Goal: Task Accomplishment & Management: Complete application form

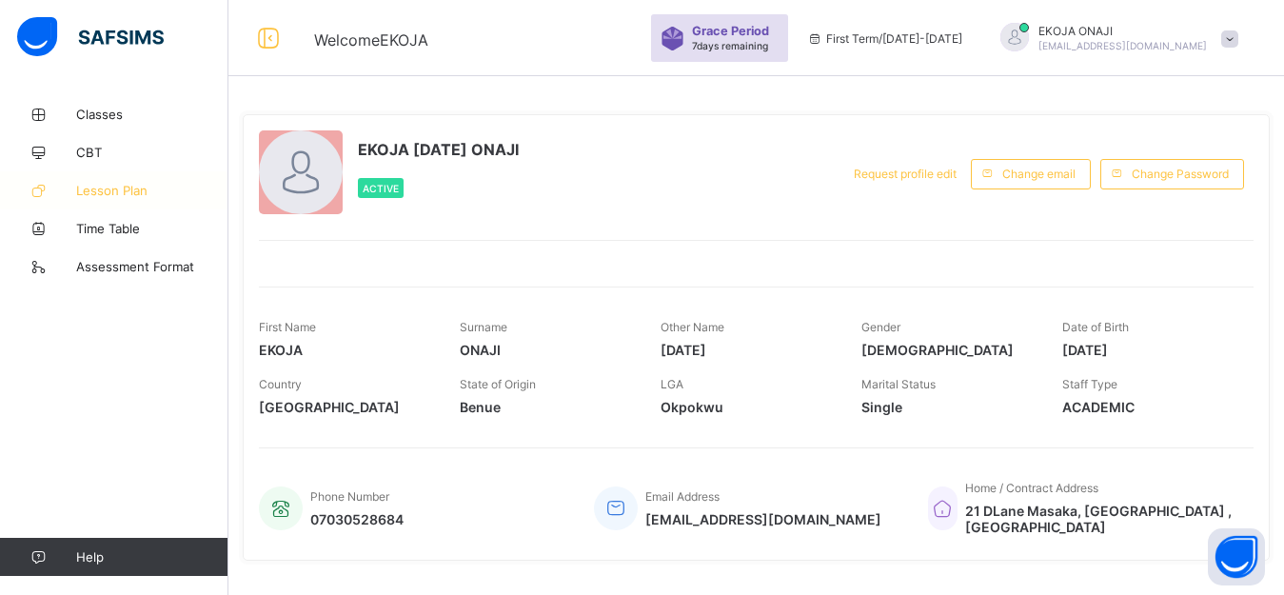
click at [103, 189] on span "Lesson Plan" at bounding box center [152, 190] width 152 height 15
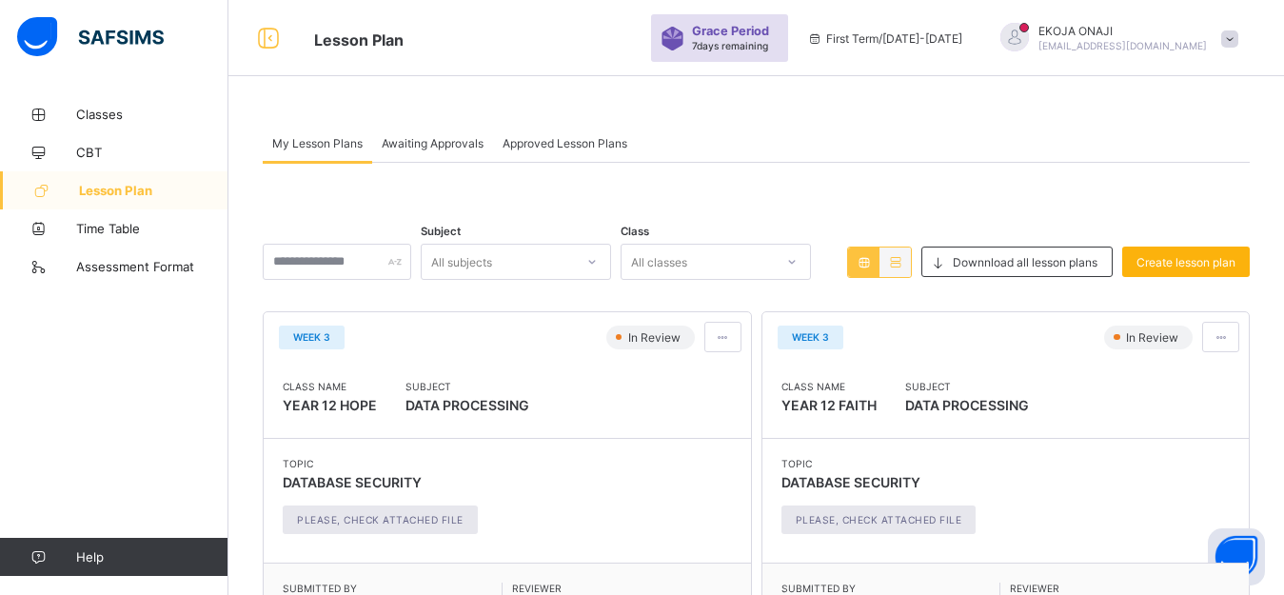
click at [1172, 261] on span "Create lesson plan" at bounding box center [1186, 262] width 99 height 14
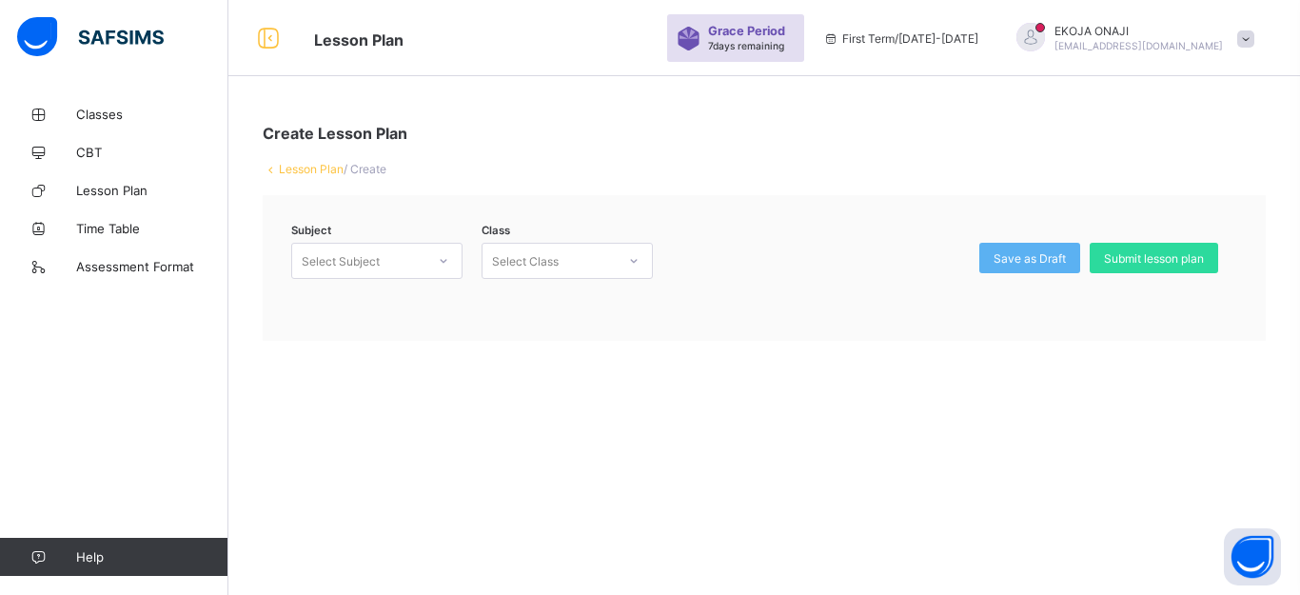
click at [428, 266] on div at bounding box center [443, 261] width 32 height 30
click at [376, 349] on div "DATA PROCESSING (DAP)" at bounding box center [376, 346] width 169 height 30
click at [555, 262] on div "Select Class" at bounding box center [525, 261] width 67 height 36
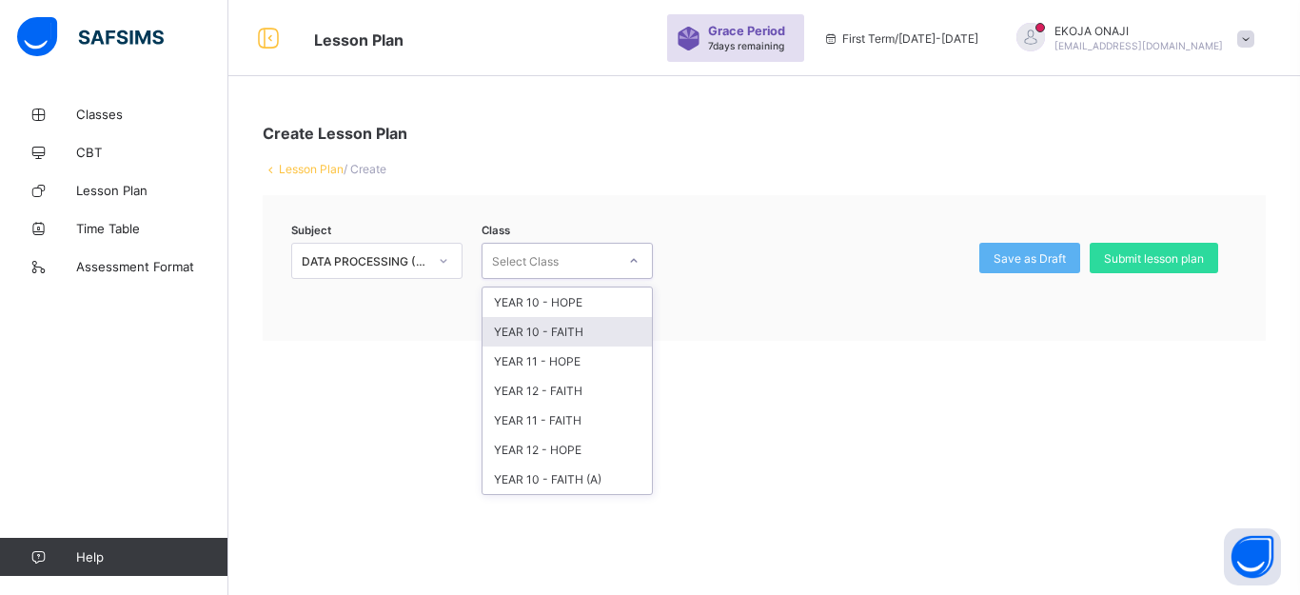
click at [559, 336] on div "YEAR 10 - FAITH" at bounding box center [567, 332] width 169 height 30
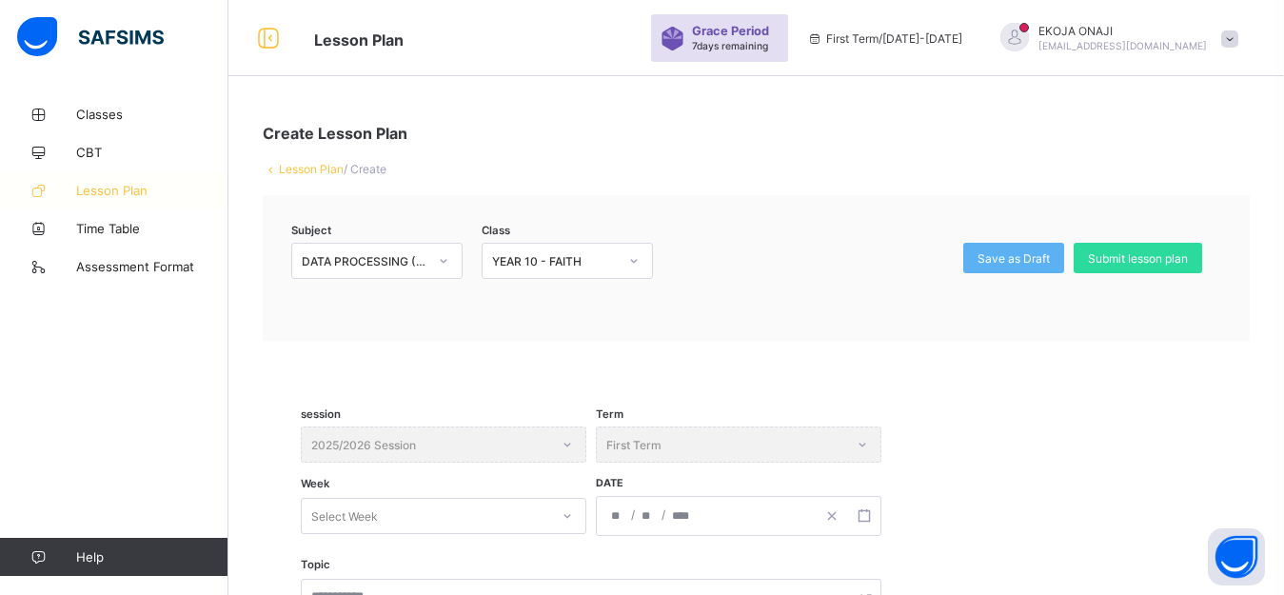
click at [102, 189] on span "Lesson Plan" at bounding box center [152, 190] width 152 height 15
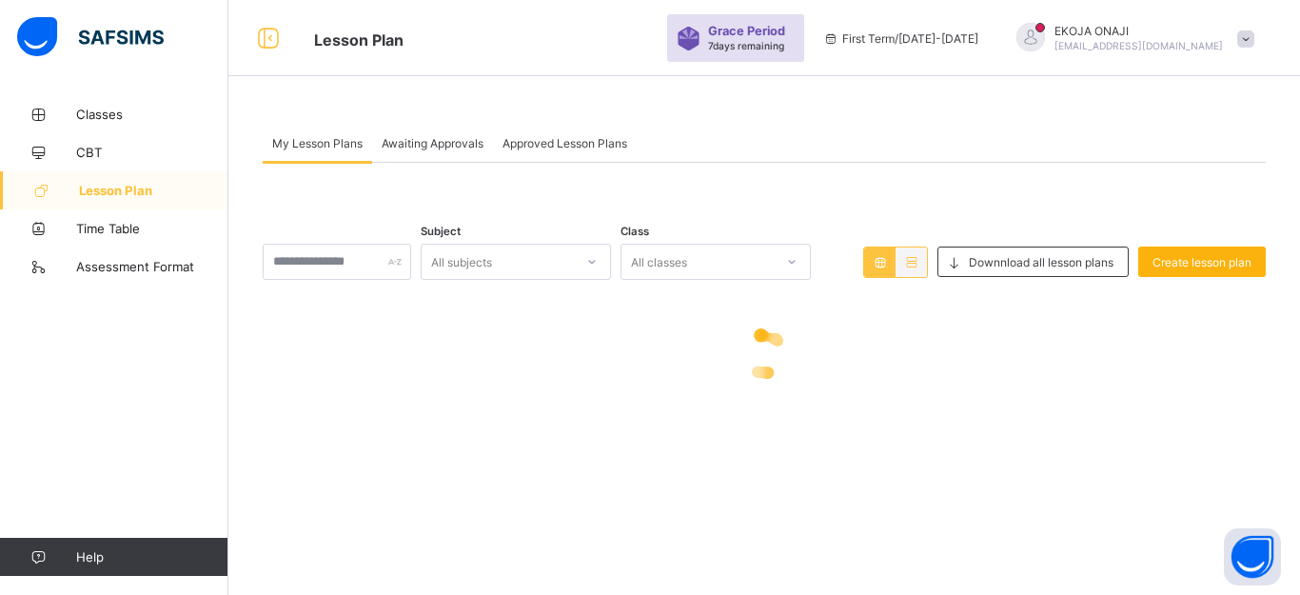
click at [1208, 265] on span "Create lesson plan" at bounding box center [1202, 262] width 99 height 14
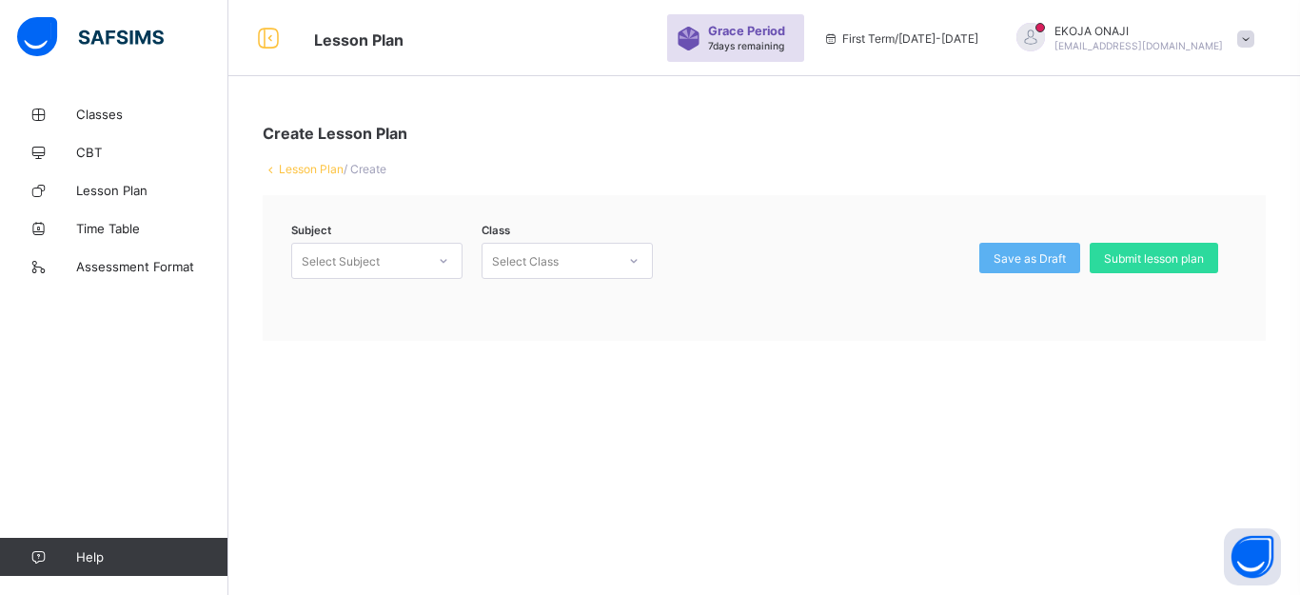
click at [412, 257] on div "Select Subject" at bounding box center [358, 261] width 133 height 27
click at [370, 346] on div "DATA PROCESSING (DAP)" at bounding box center [376, 346] width 169 height 30
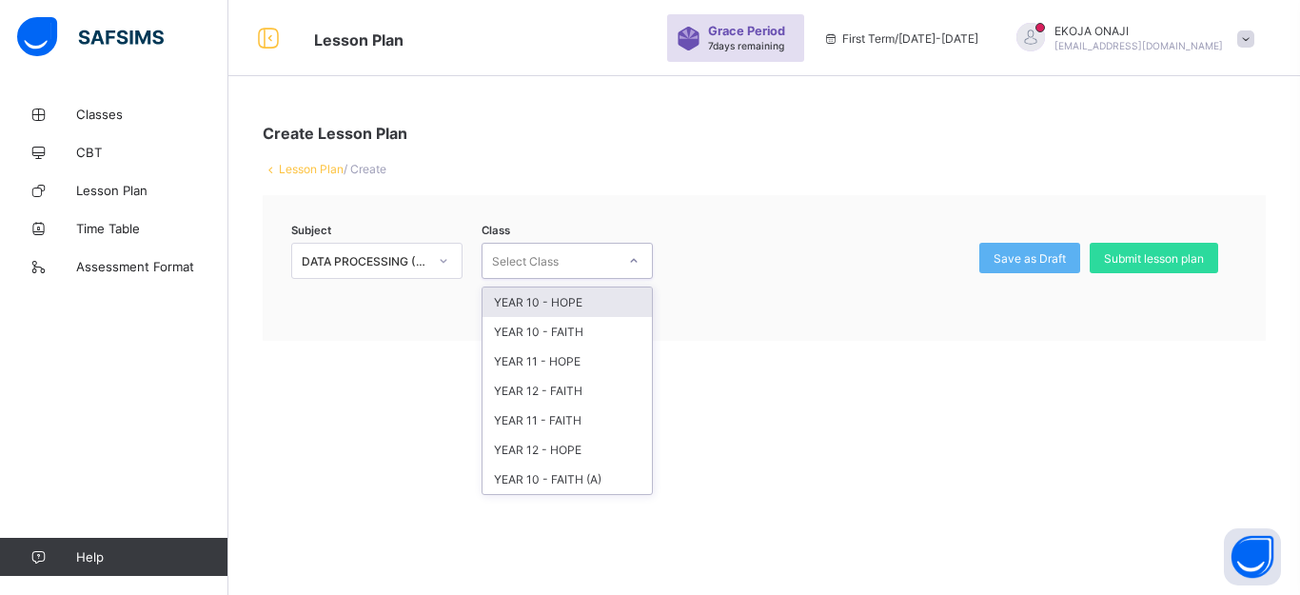
click at [566, 252] on div "Select Class" at bounding box center [549, 261] width 133 height 27
click at [542, 391] on div "YEAR 12 - FAITH" at bounding box center [567, 391] width 169 height 30
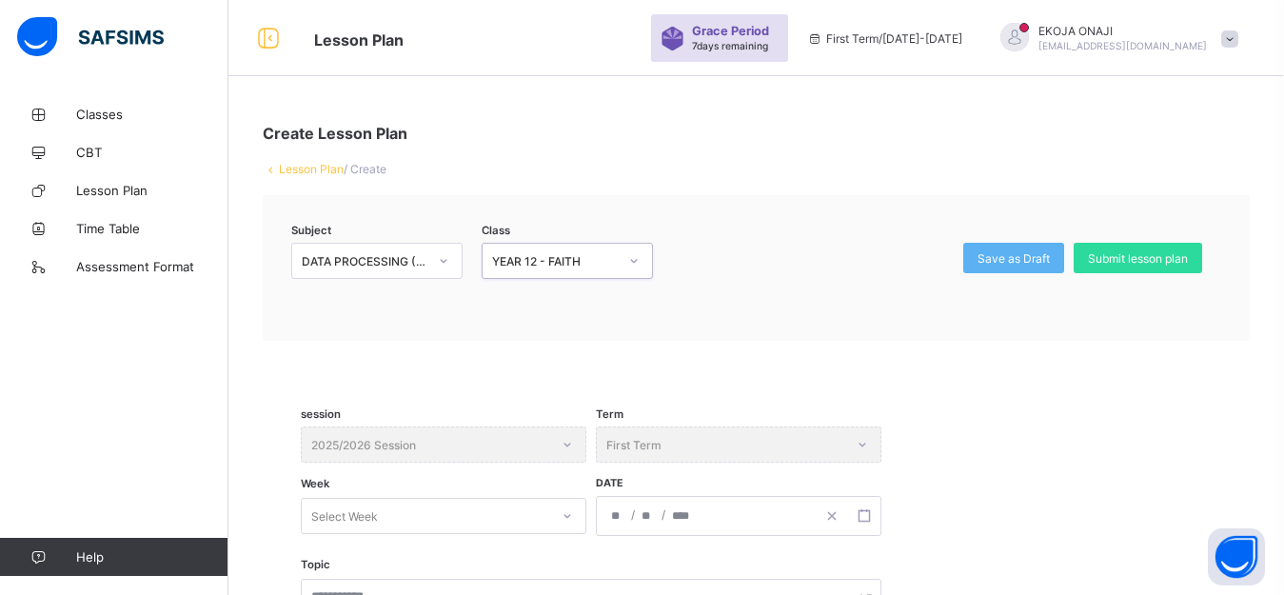
click at [97, 113] on span "Classes" at bounding box center [152, 114] width 152 height 15
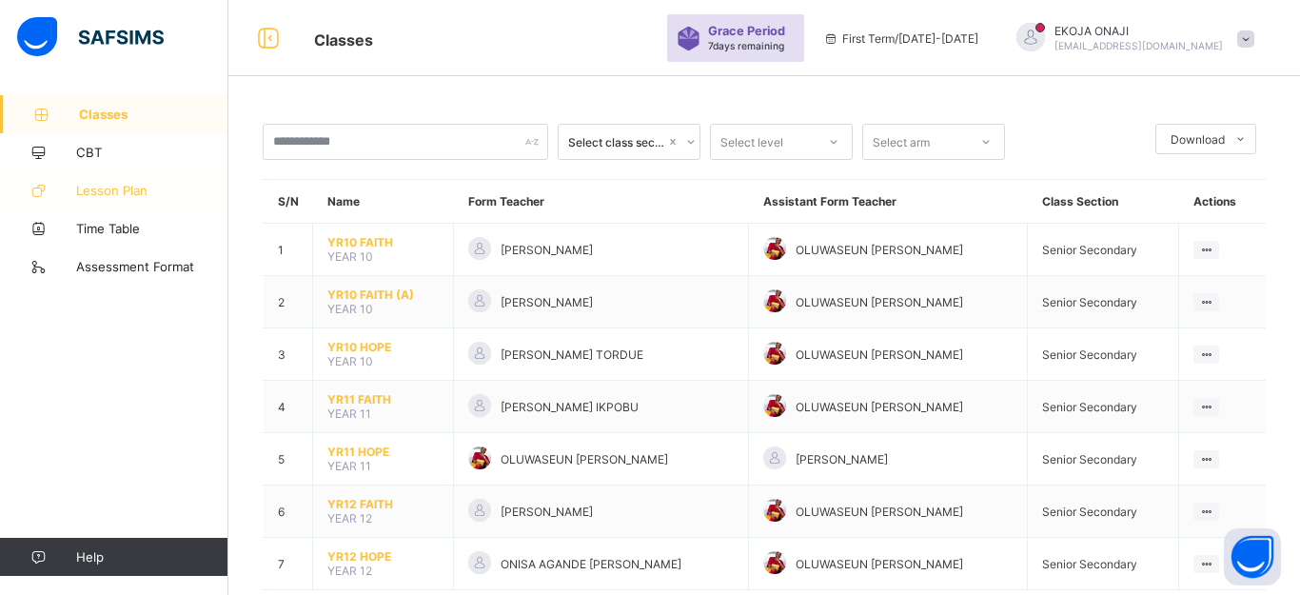
click at [99, 188] on span "Lesson Plan" at bounding box center [152, 190] width 152 height 15
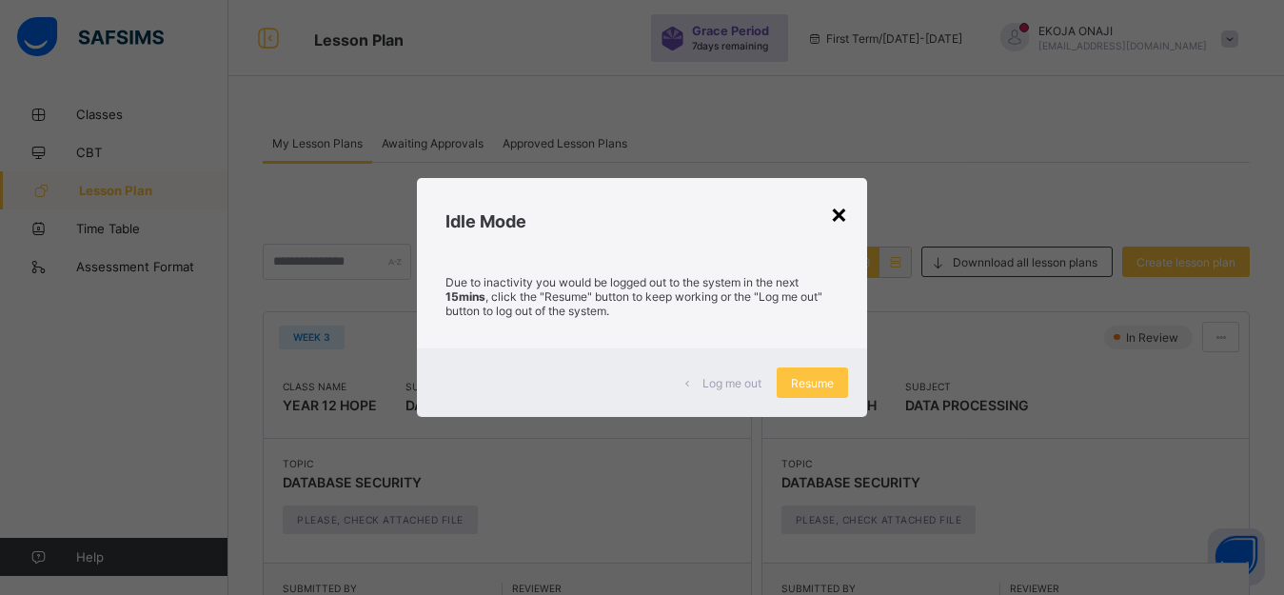
click at [841, 214] on div "×" at bounding box center [839, 213] width 18 height 32
click at [807, 380] on span "Resume" at bounding box center [812, 383] width 43 height 14
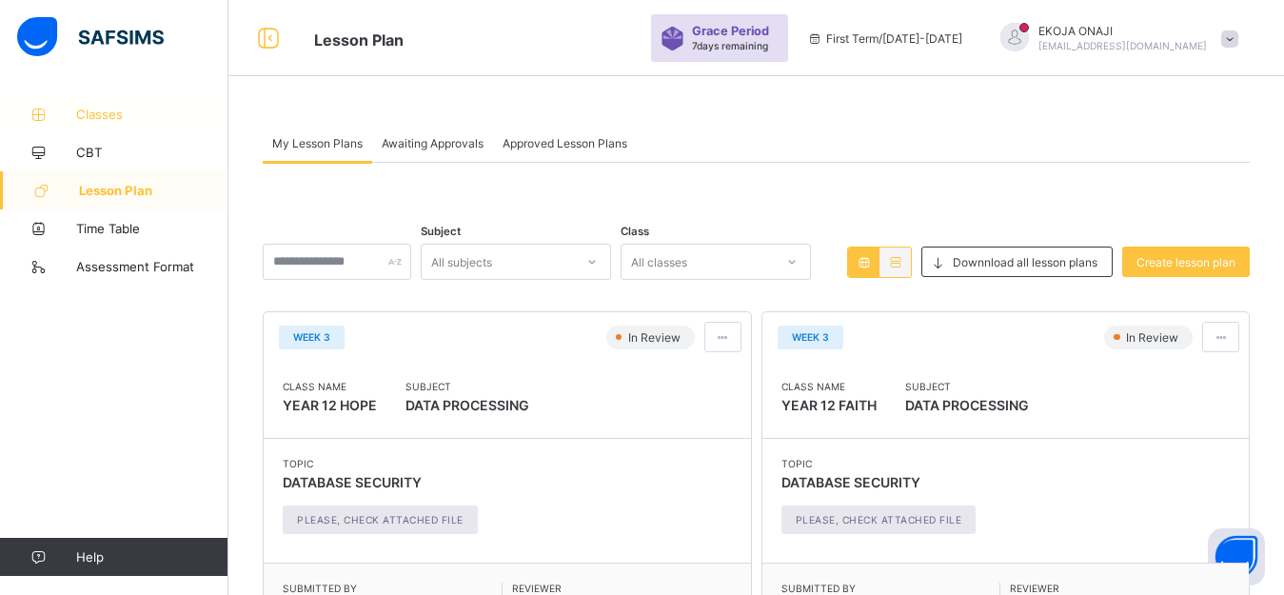
click at [96, 116] on span "Classes" at bounding box center [152, 114] width 152 height 15
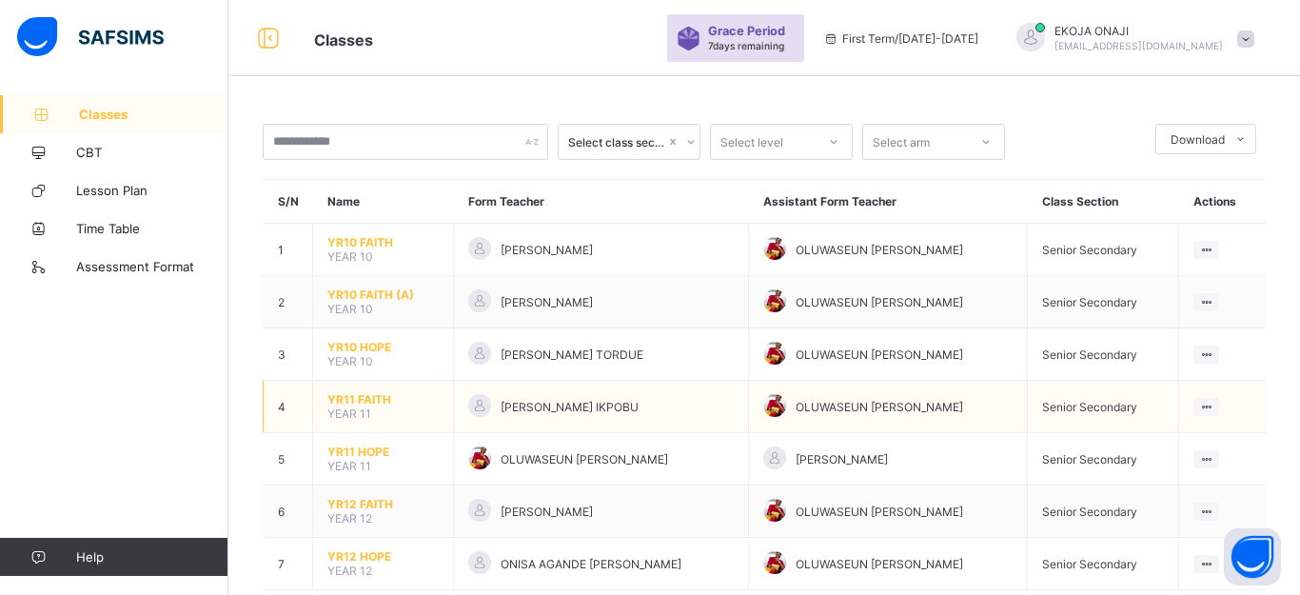
click at [360, 407] on span "YEAR 11" at bounding box center [350, 414] width 44 height 14
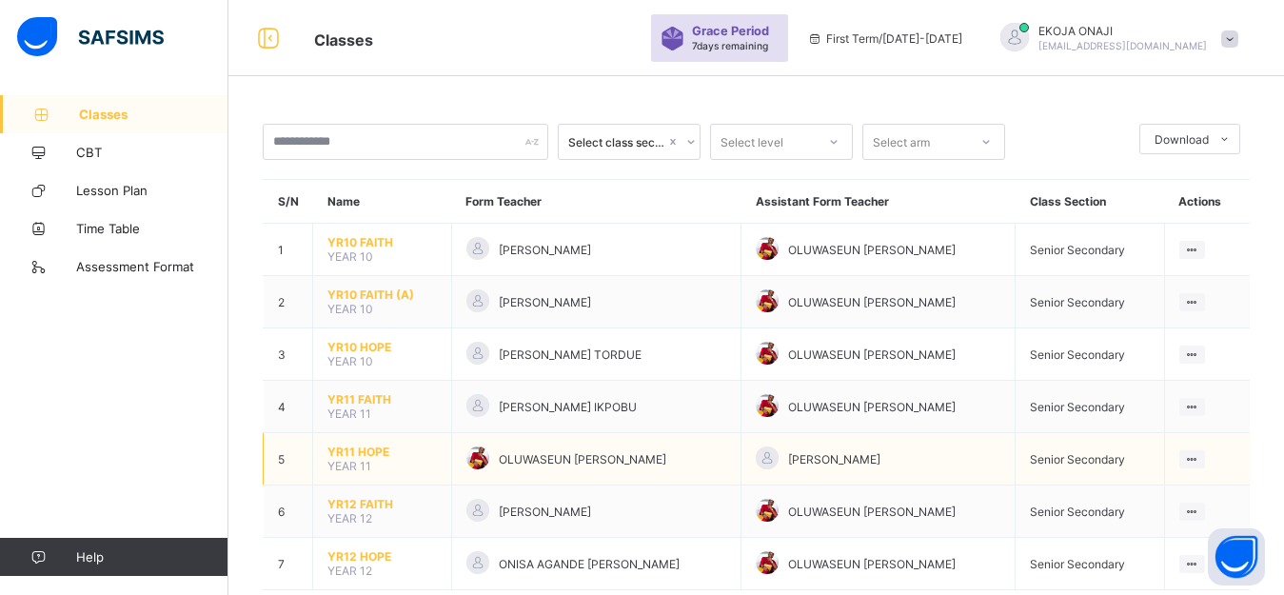
click at [366, 447] on span "YR11 HOPE" at bounding box center [382, 452] width 109 height 14
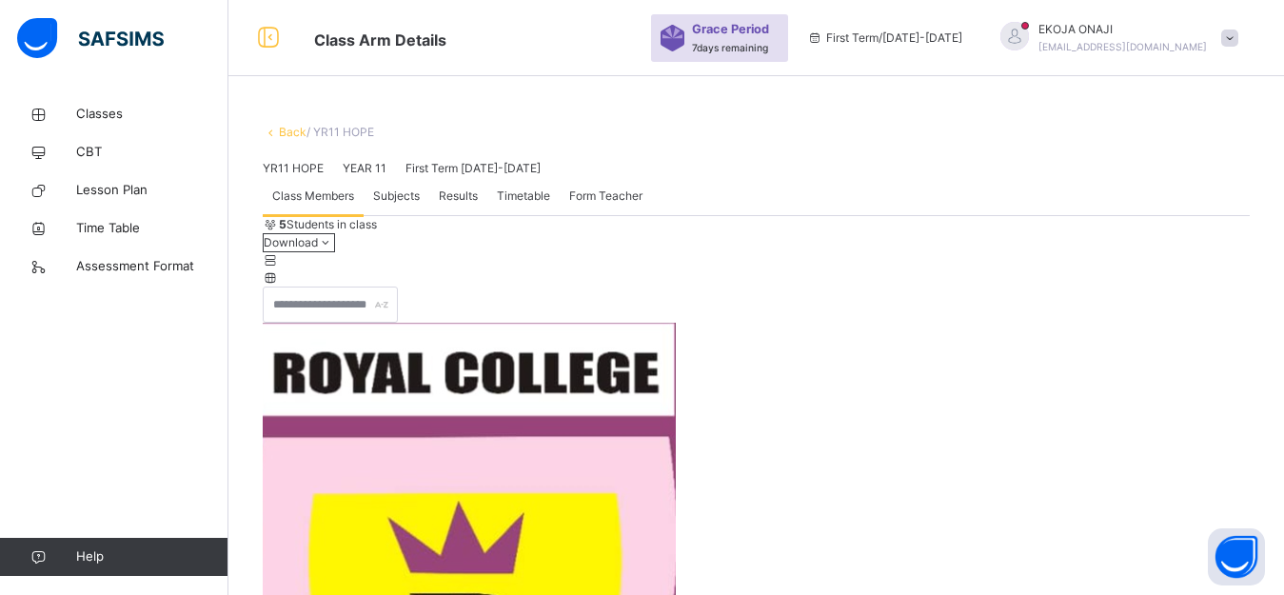
click at [404, 205] on span "Subjects" at bounding box center [396, 196] width 47 height 17
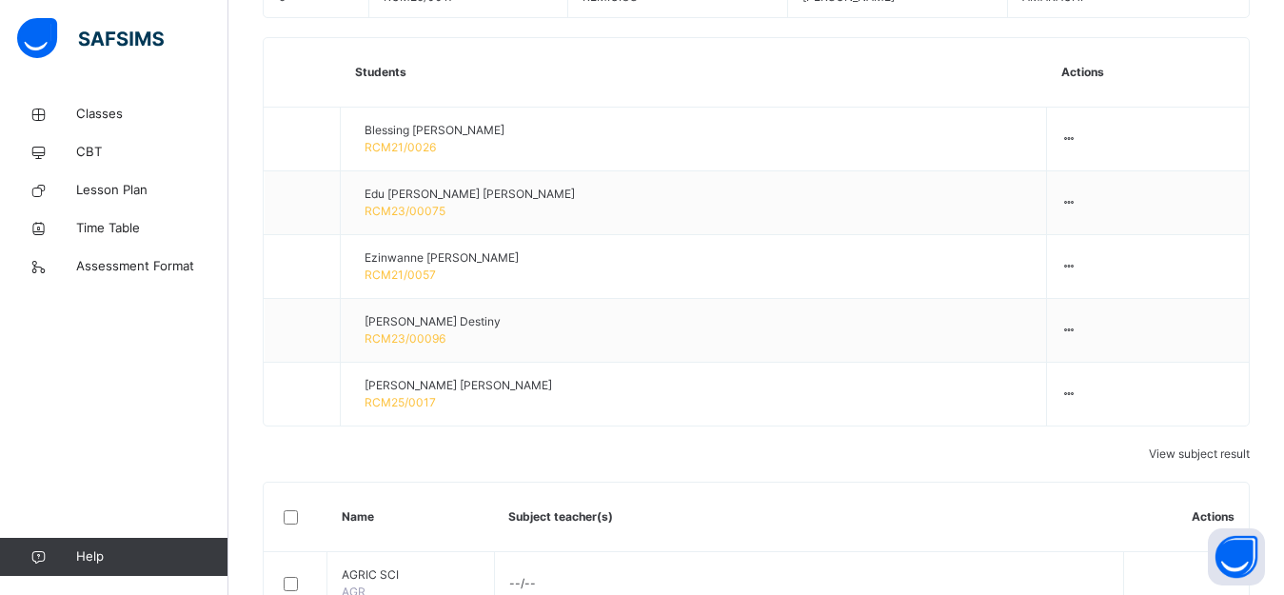
scroll to position [1219, 0]
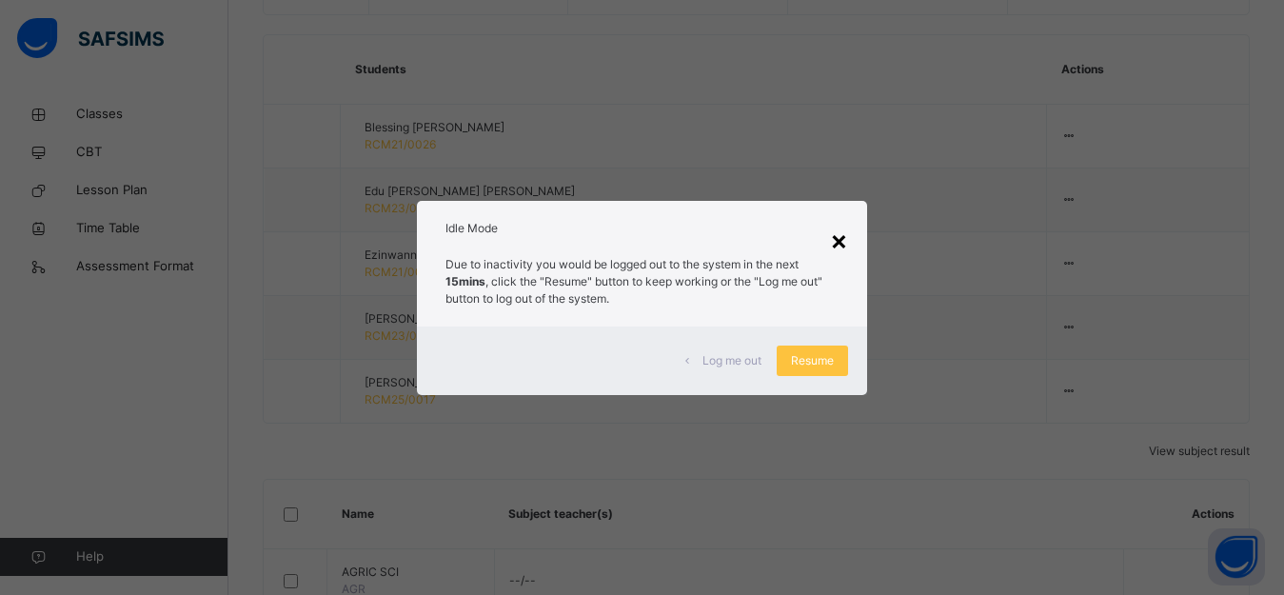
click at [840, 238] on div "×" at bounding box center [839, 240] width 18 height 40
